Goal: Information Seeking & Learning: Learn about a topic

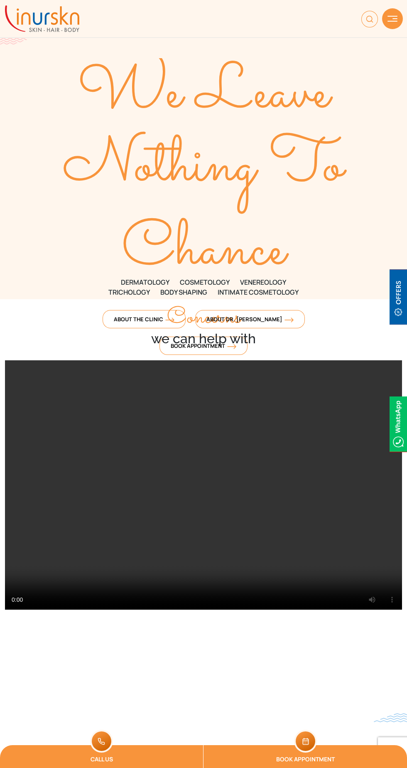
click at [390, 16] on img at bounding box center [393, 19] width 10 height 6
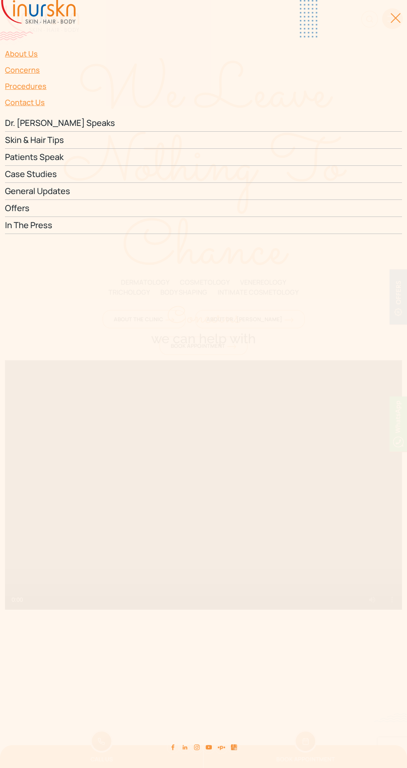
click at [31, 136] on link "Skin & Hair Tips" at bounding box center [203, 140] width 397 height 17
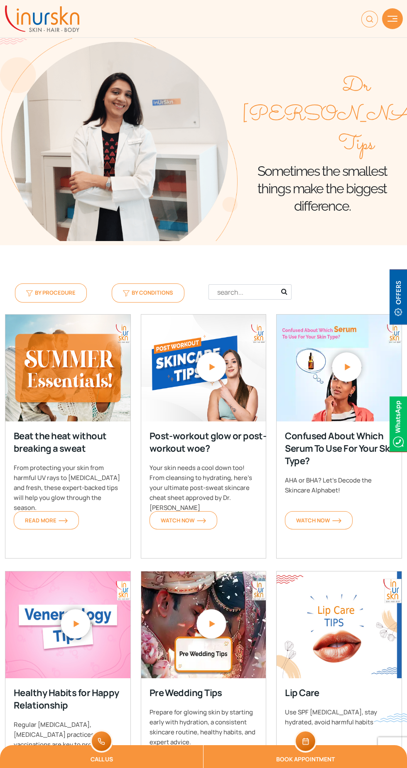
click at [393, 19] on img at bounding box center [393, 19] width 10 height 6
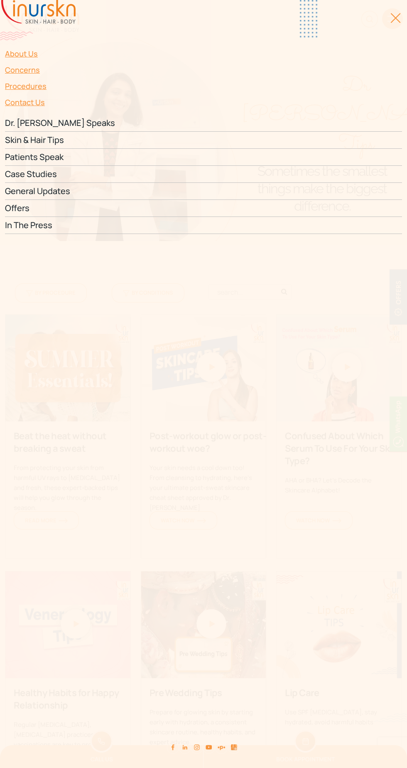
click at [28, 84] on link "Procedures" at bounding box center [203, 86] width 397 height 16
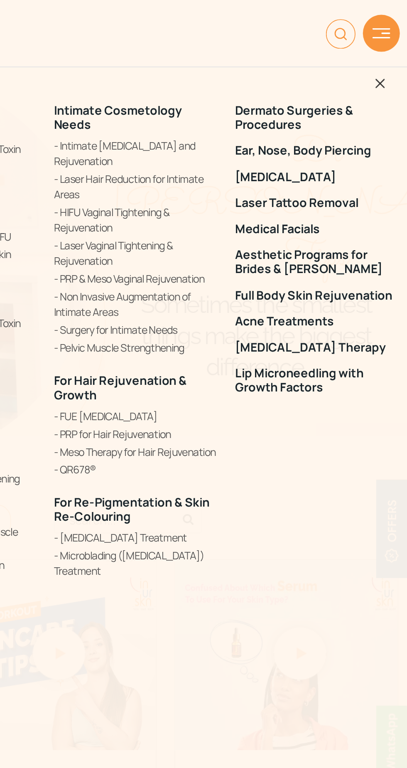
click at [223, 233] on link "FUE [MEDICAL_DATA]" at bounding box center [255, 233] width 92 height 9
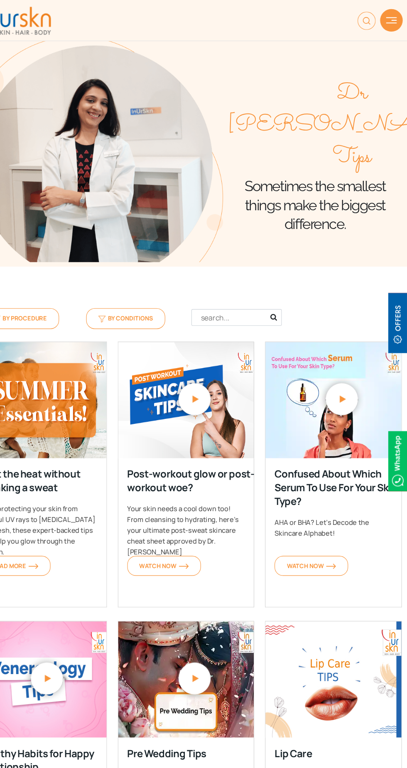
click at [397, 16] on img at bounding box center [393, 19] width 10 height 6
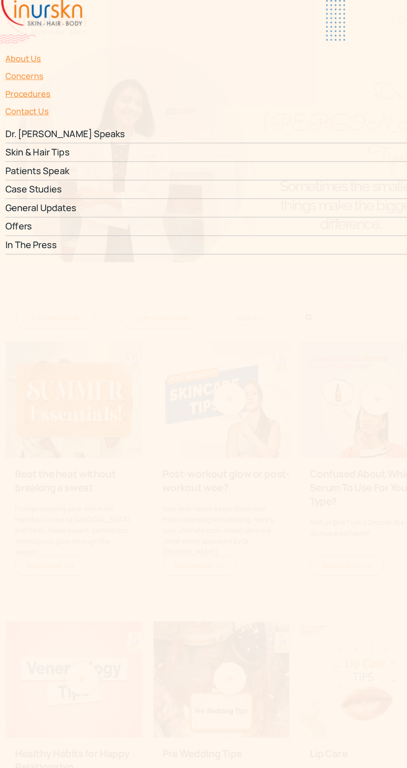
click at [52, 72] on link "Concerns" at bounding box center [203, 70] width 397 height 16
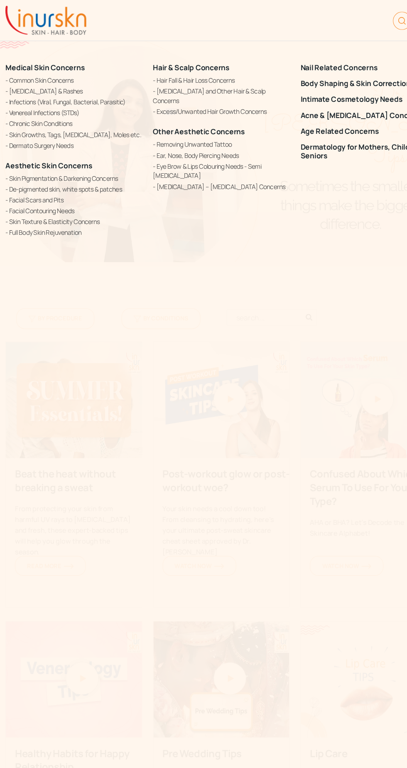
click at [187, 76] on link "Hair Fall & Hair Loss Concerns" at bounding box center [204, 73] width 126 height 9
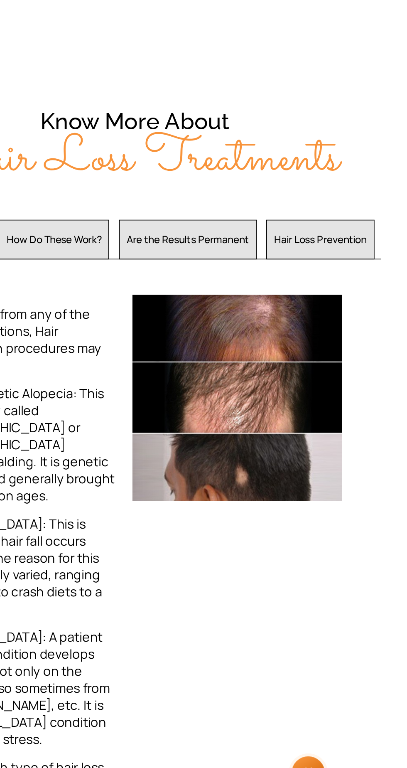
scroll to position [317, 0]
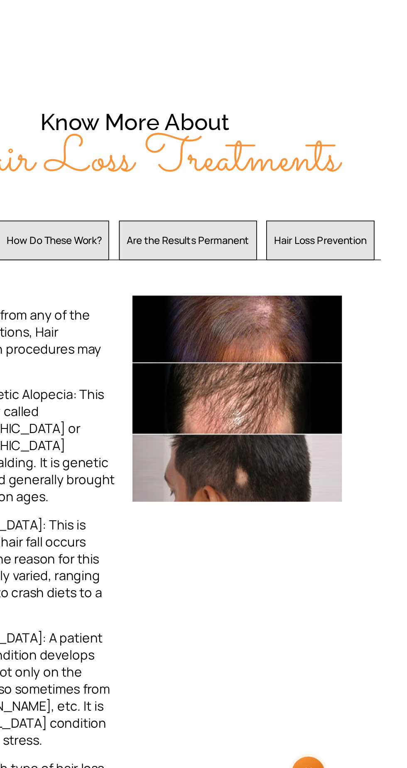
click at [172, 417] on button "How Do These Work?" at bounding box center [156, 428] width 65 height 23
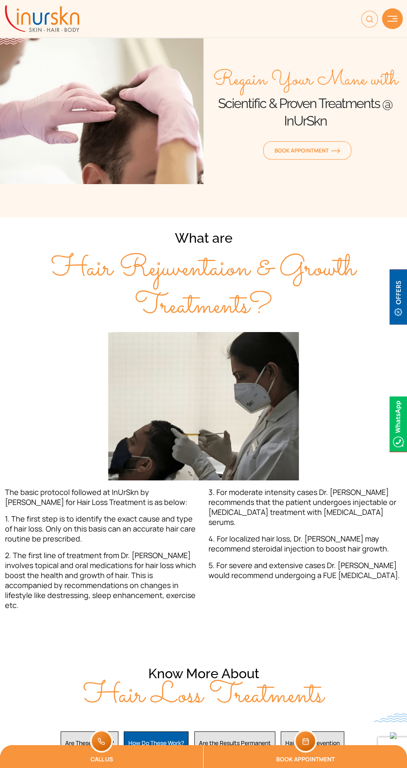
scroll to position [1, 0]
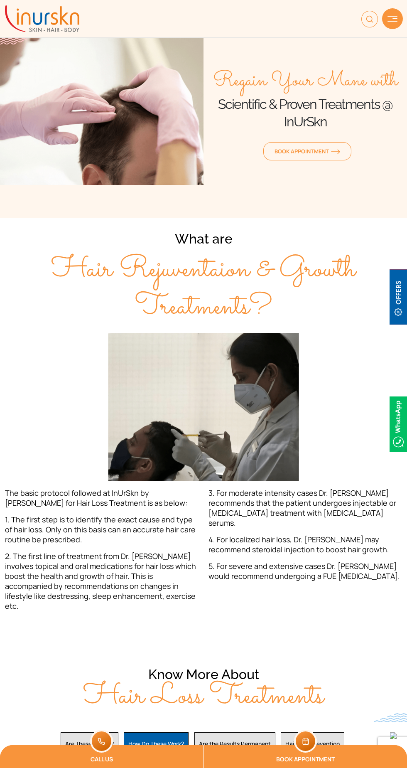
click at [388, 17] on img at bounding box center [393, 19] width 10 height 6
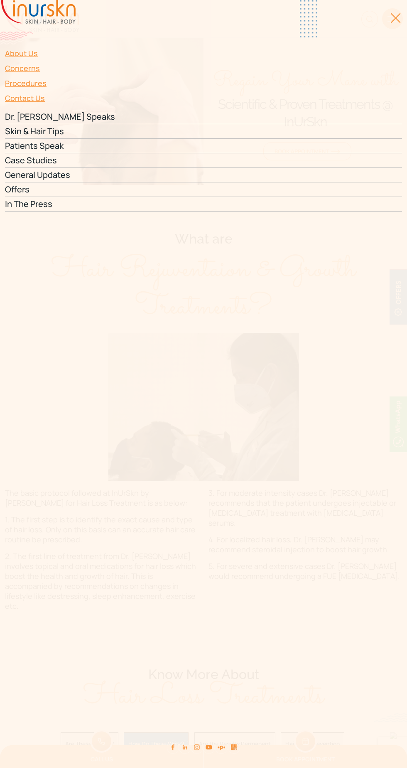
click at [27, 82] on link "Procedures" at bounding box center [203, 83] width 397 height 15
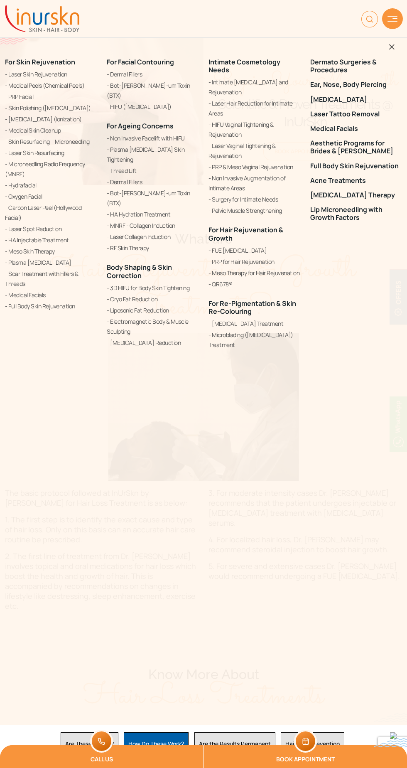
click at [230, 261] on link "PRP for Hair Rejuvenation" at bounding box center [255, 262] width 92 height 10
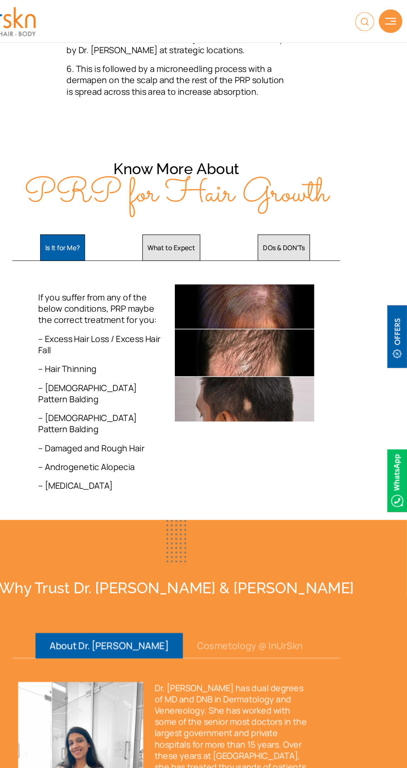
scroll to position [1141, 0]
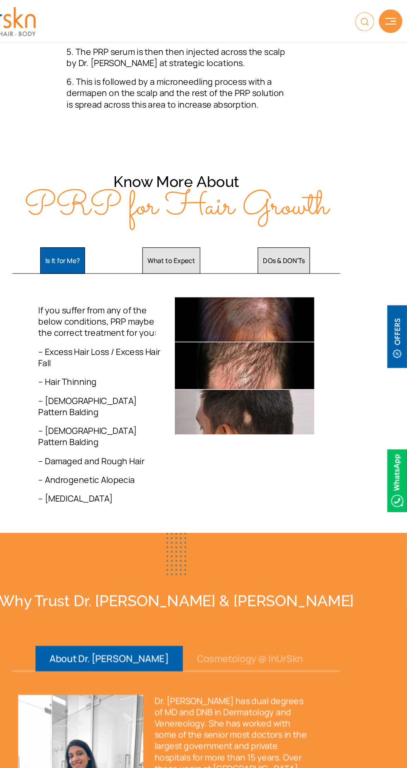
click at [205, 219] on button "What to Expect" at bounding box center [199, 229] width 51 height 23
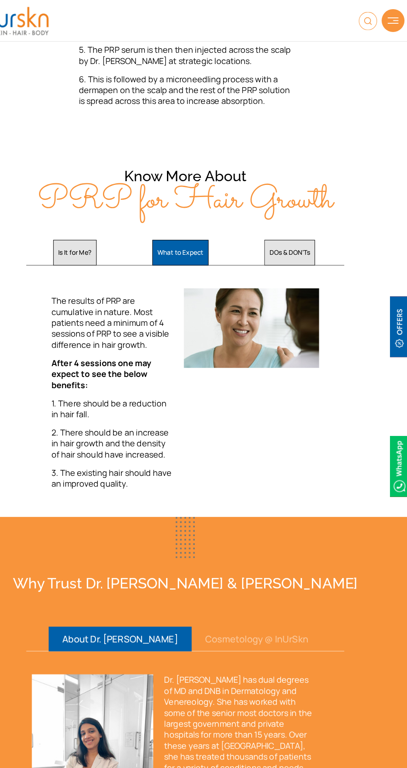
click at [302, 219] on button "DOs & DON'Ts" at bounding box center [299, 229] width 46 height 23
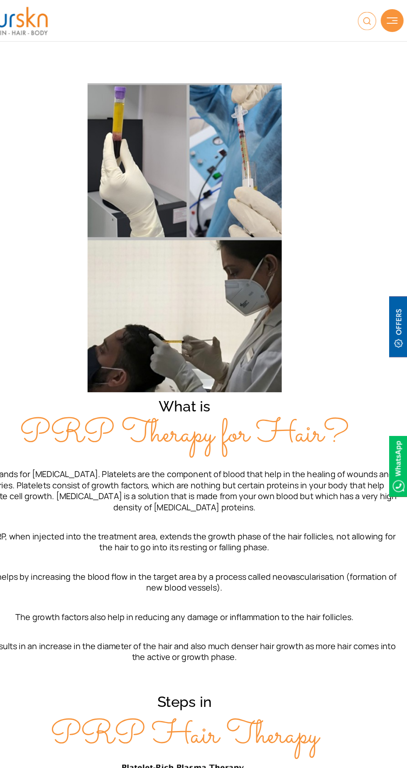
scroll to position [249, 0]
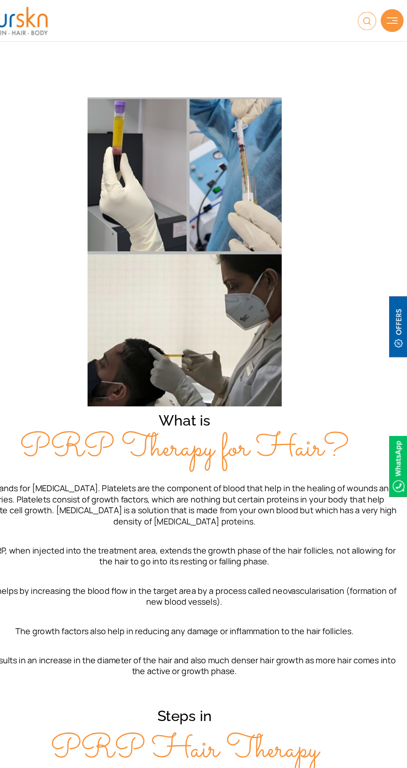
click at [374, 20] on img at bounding box center [370, 19] width 17 height 17
click at [392, 19] on img at bounding box center [393, 19] width 10 height 6
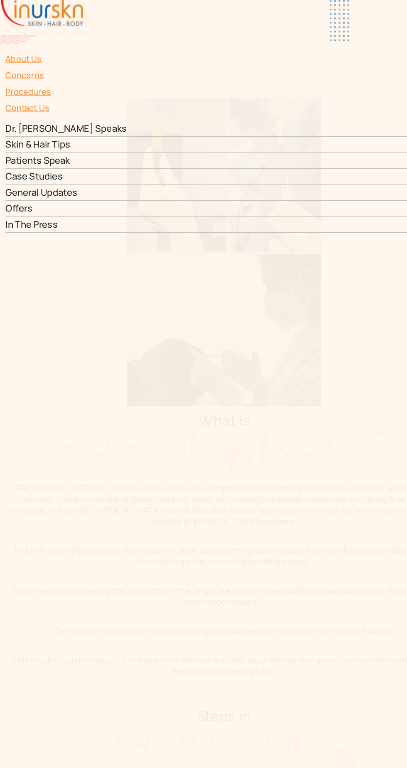
click at [25, 77] on link "Procedures" at bounding box center [203, 83] width 397 height 15
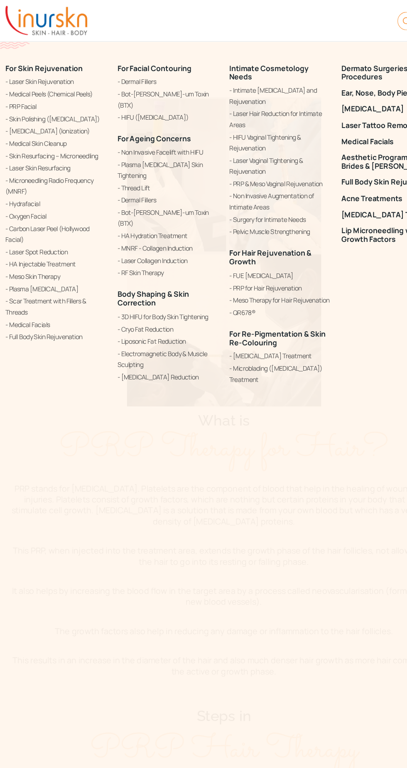
click at [216, 289] on link "QR678®" at bounding box center [255, 284] width 92 height 10
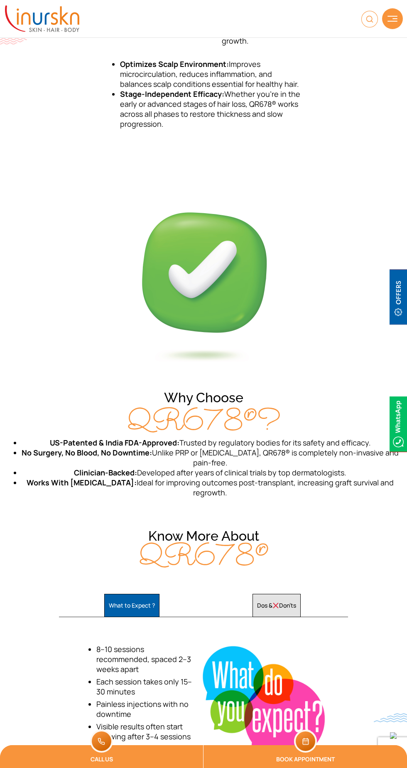
scroll to position [1091, 0]
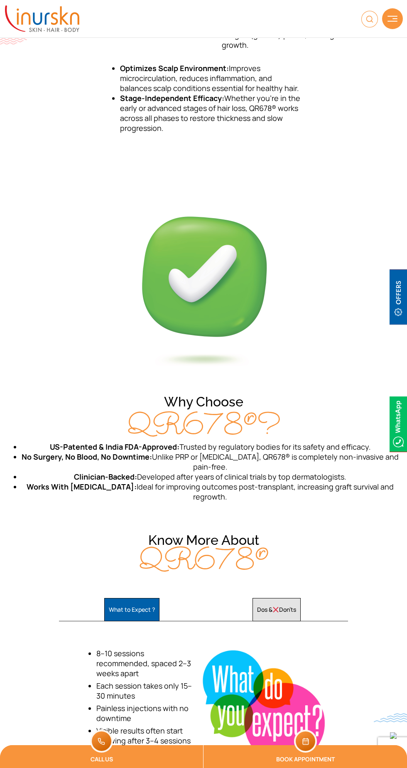
click at [278, 607] on button "Dos & Don’ts" at bounding box center [277, 609] width 48 height 23
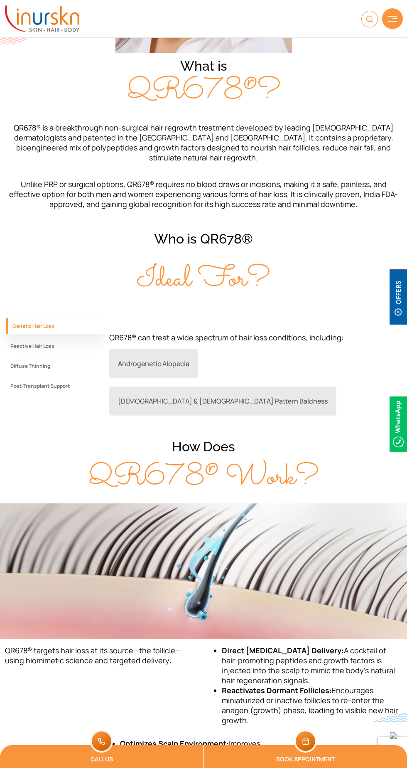
scroll to position [415, 0]
click at [8, 355] on button "Reactive Hair Loss" at bounding box center [55, 347] width 99 height 16
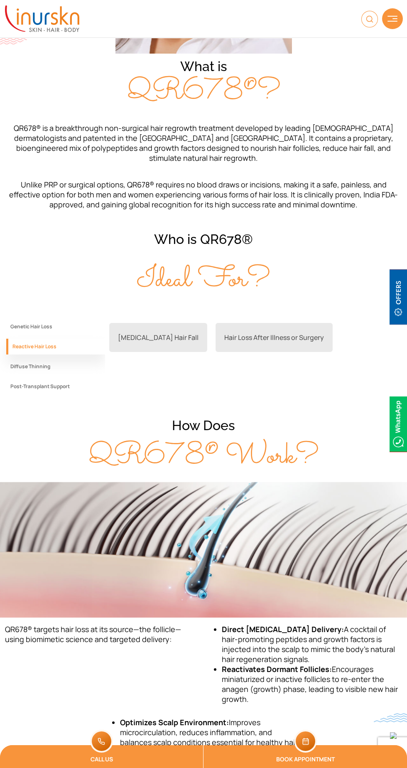
click at [12, 375] on button "Diffuse Thinning" at bounding box center [55, 367] width 99 height 16
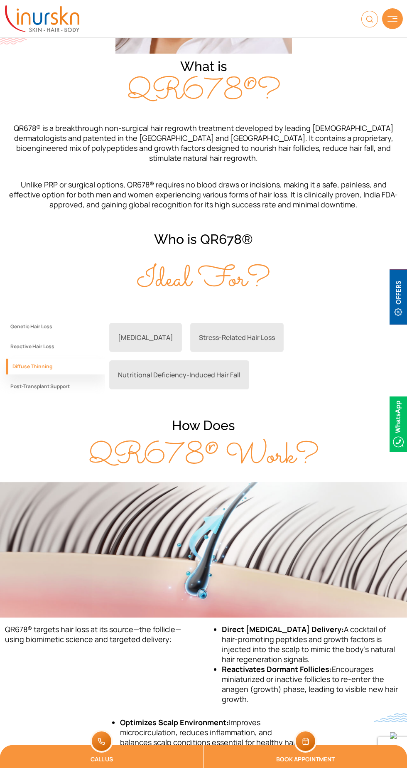
click at [17, 394] on button "Post-Transplant Support" at bounding box center [55, 387] width 99 height 16
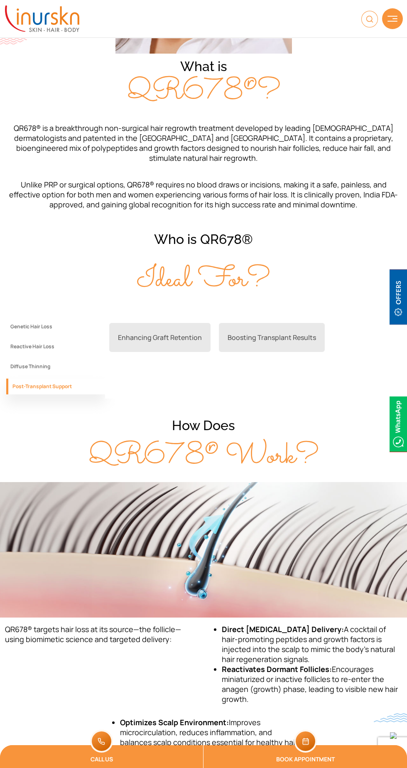
click at [387, 31] on div "About Us Concerns Procedures Contact Us Book Appointment" at bounding box center [203, 18] width 407 height 31
click at [392, 19] on img at bounding box center [393, 19] width 10 height 6
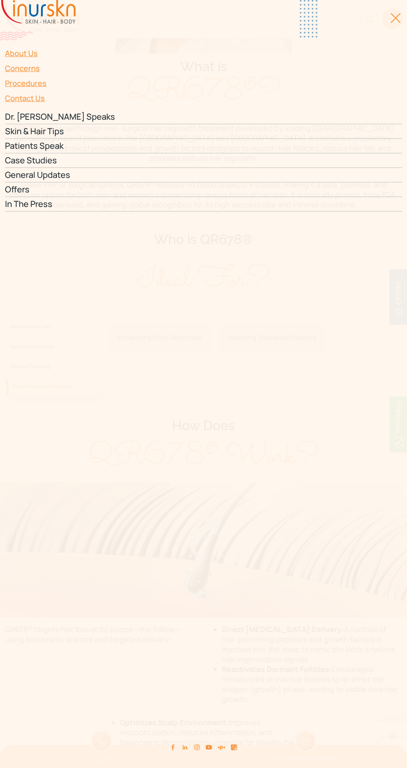
click at [16, 78] on link "Procedures" at bounding box center [203, 83] width 397 height 15
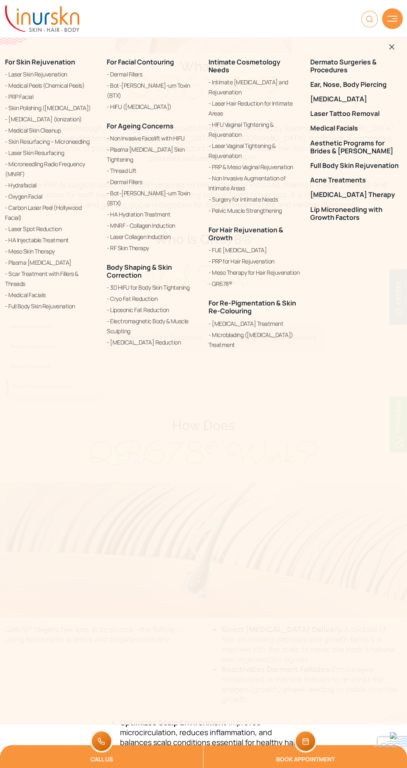
click at [224, 251] on link "FUE [MEDICAL_DATA]" at bounding box center [255, 251] width 92 height 10
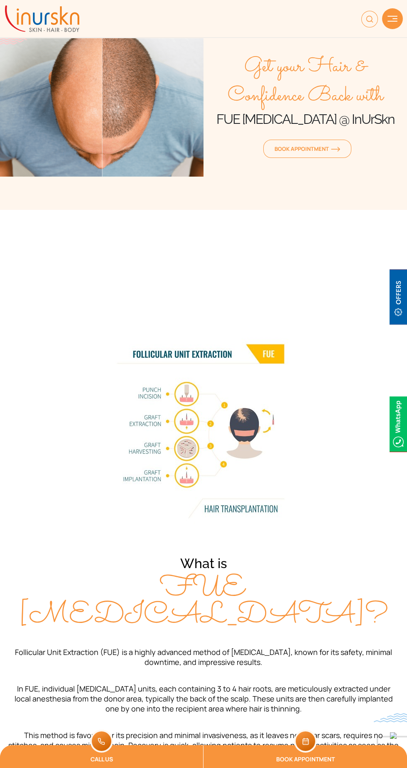
scroll to position [5, 0]
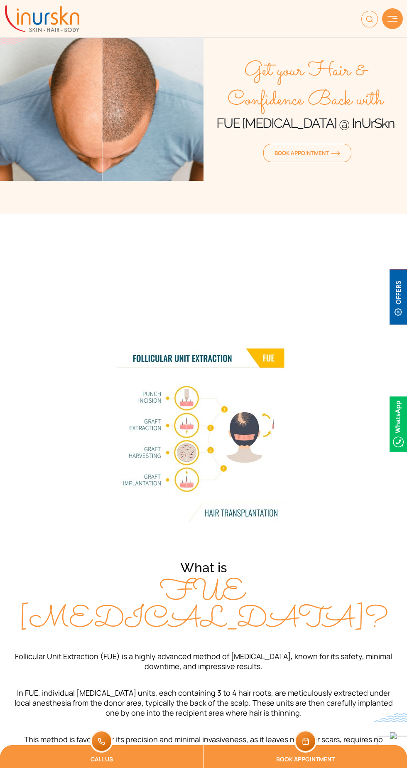
click at [393, 19] on img at bounding box center [393, 19] width 10 height 6
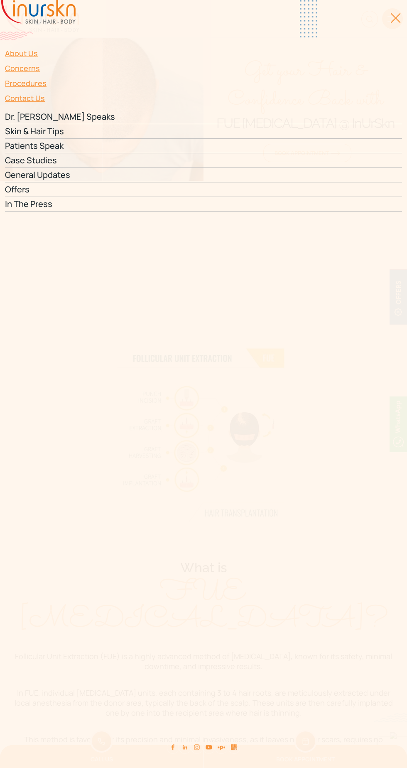
click at [20, 65] on link "Concerns" at bounding box center [203, 68] width 397 height 15
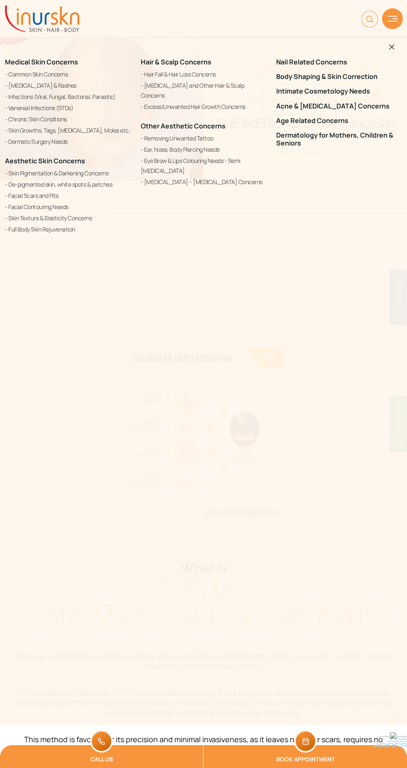
click at [154, 79] on link "Hair Fall & Hair Loss Concerns" at bounding box center [204, 74] width 126 height 10
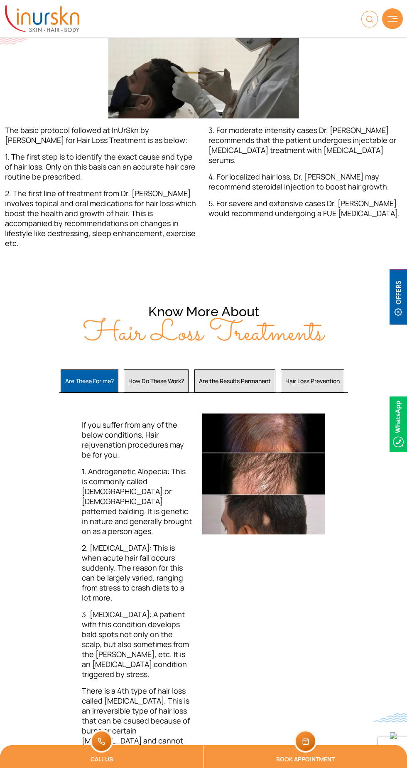
scroll to position [361, 0]
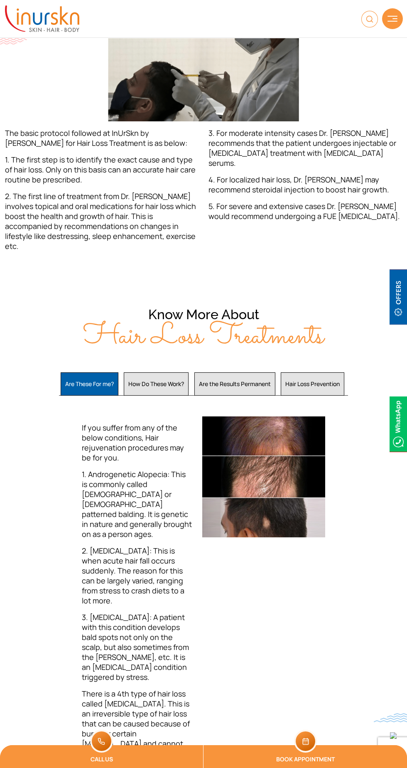
click at [315, 372] on button "Hair Loss Prevention" at bounding box center [313, 383] width 64 height 23
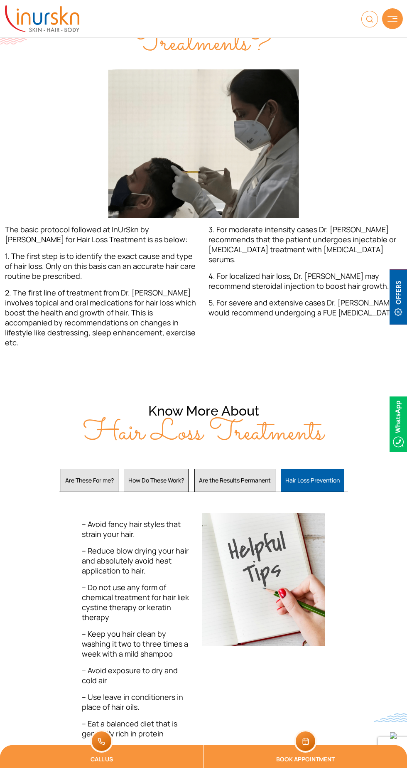
scroll to position [267, 0]
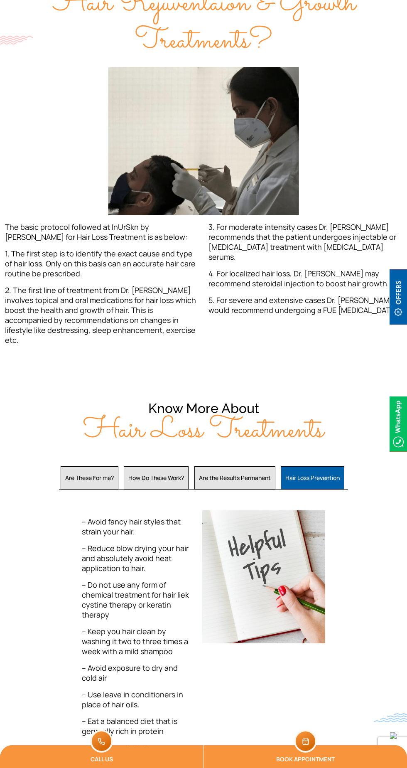
click at [244, 466] on button "Are the Results Permanent" at bounding box center [235, 477] width 81 height 23
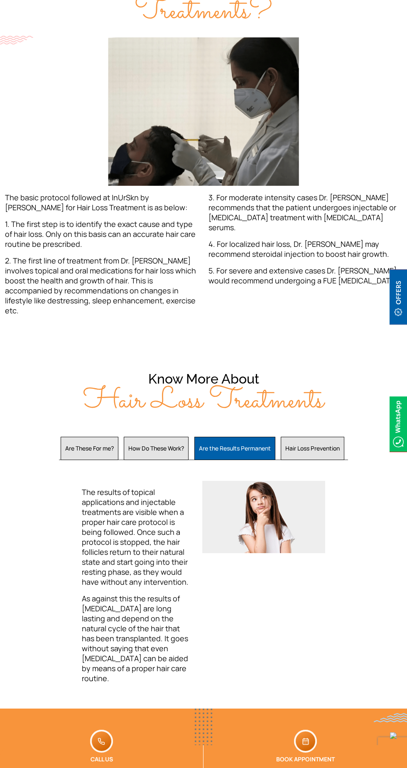
scroll to position [296, 0]
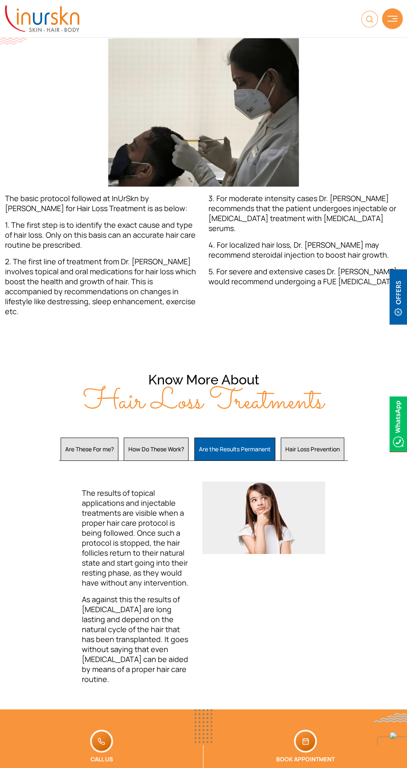
click at [168, 438] on button "How Do These Work?" at bounding box center [156, 449] width 65 height 23
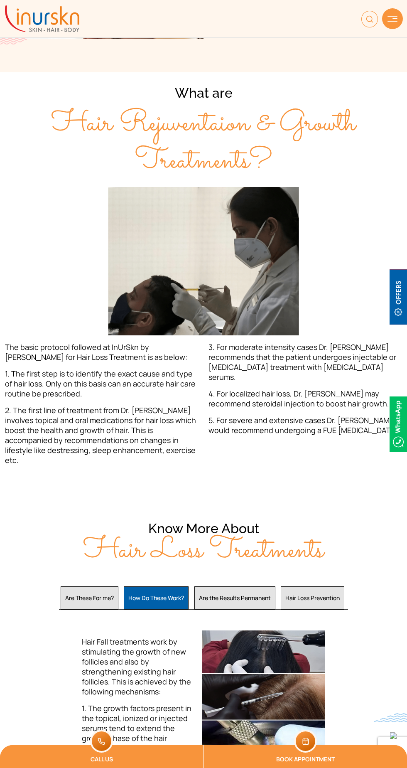
scroll to position [0, 0]
